Goal: Task Accomplishment & Management: Manage account settings

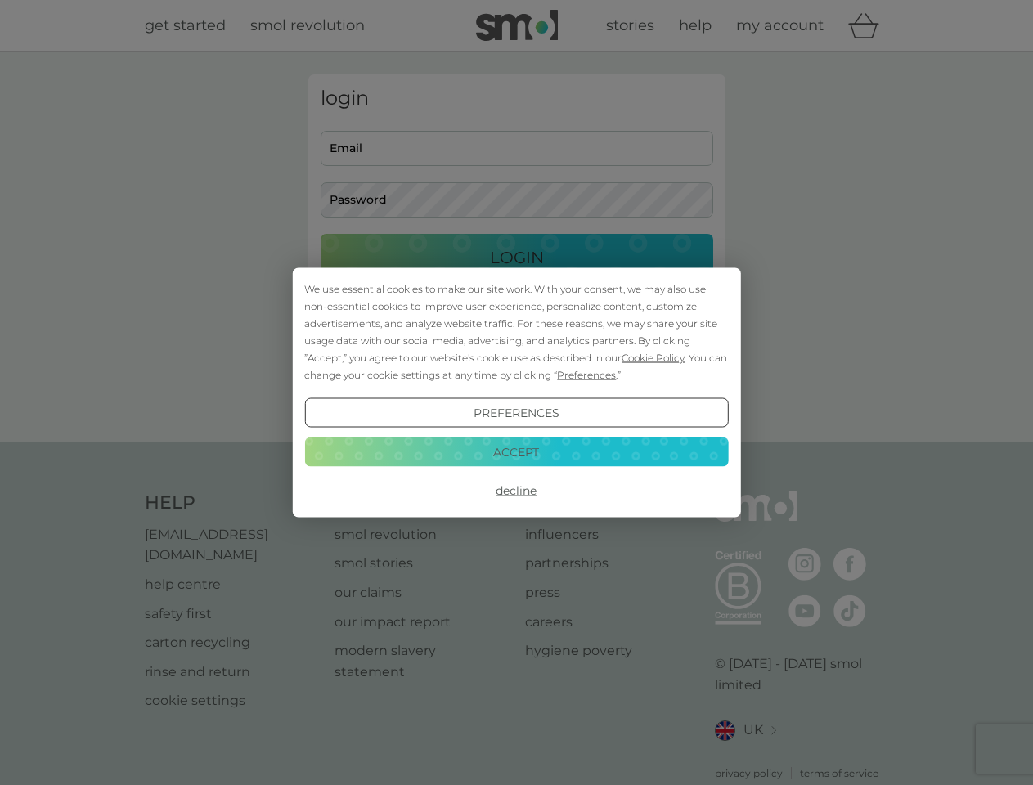
click at [654, 358] on span "Cookie Policy" at bounding box center [653, 358] width 63 height 12
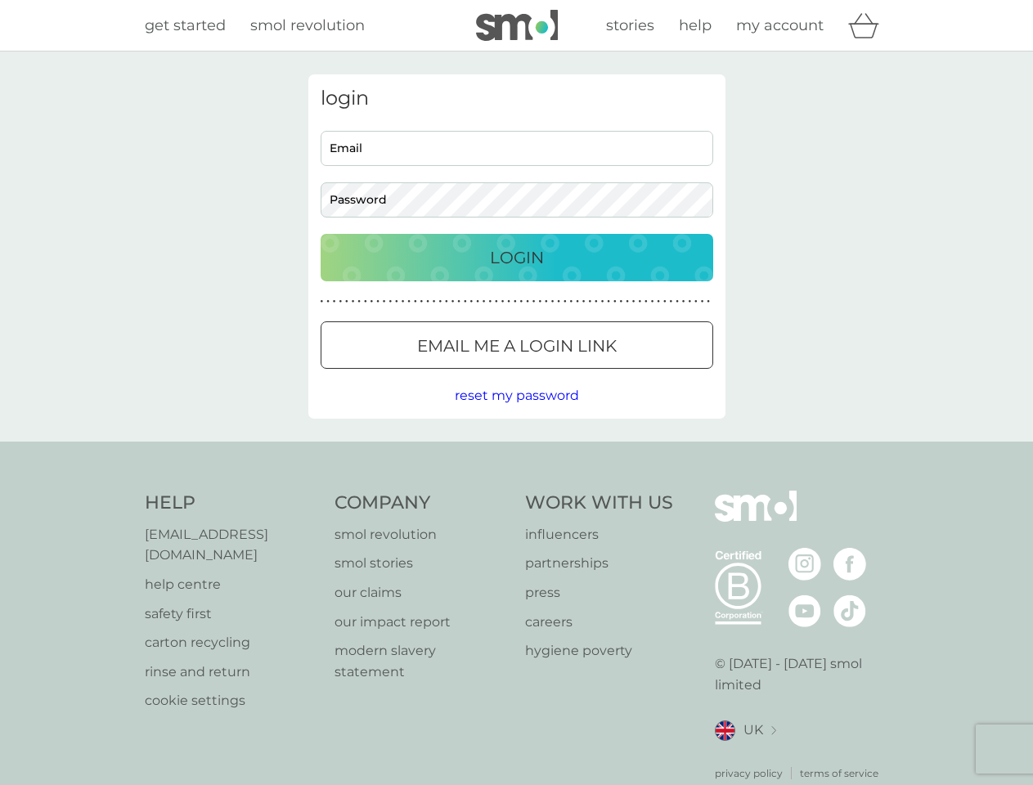
click at [585, 375] on div "login Email Password Login ● ● ● ● ● ● ● ● ● ● ● ● ● ● ● ● ● ● ● ● ● ● ● ● ● ● …" at bounding box center [516, 246] width 417 height 344
click at [516, 413] on div "login Email Password Login ● ● ● ● ● ● ● ● ● ● ● ● ● ● ● ● ● ● ● ● ● ● ● ● ● ● …" at bounding box center [516, 246] width 417 height 344
click at [516, 491] on div "Help [EMAIL_ADDRESS][DOMAIN_NAME] help centre safety first carton recycling rin…" at bounding box center [517, 636] width 744 height 290
click at [516, 452] on div "Help [EMAIL_ADDRESS][DOMAIN_NAME] help centre safety first carton recycling rin…" at bounding box center [516, 636] width 1033 height 389
